Goal: Communication & Community: Ask a question

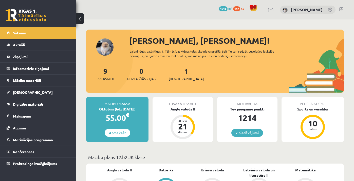
scroll to position [67, 0]
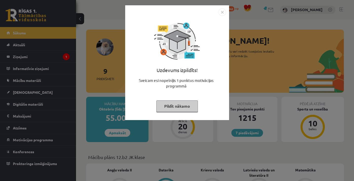
click at [168, 108] on button "Pildīt nākamo" at bounding box center [177, 107] width 42 height 12
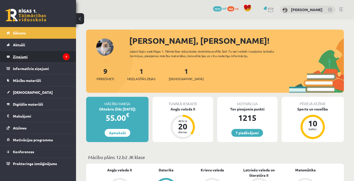
click at [44, 57] on legend "Ziņojumi 1" at bounding box center [41, 57] width 57 height 12
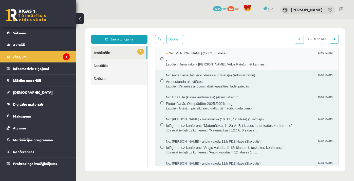
click at [236, 63] on span "Labdien! Jums raksta Leons Laikovskis, Vēlos Painformēt ka man ..." at bounding box center [249, 64] width 167 height 5
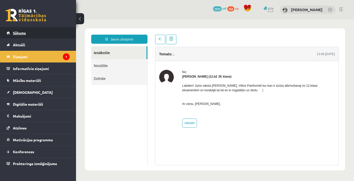
click at [42, 35] on link "Sākums" at bounding box center [38, 33] width 63 height 12
